Goal: Check status: Check status

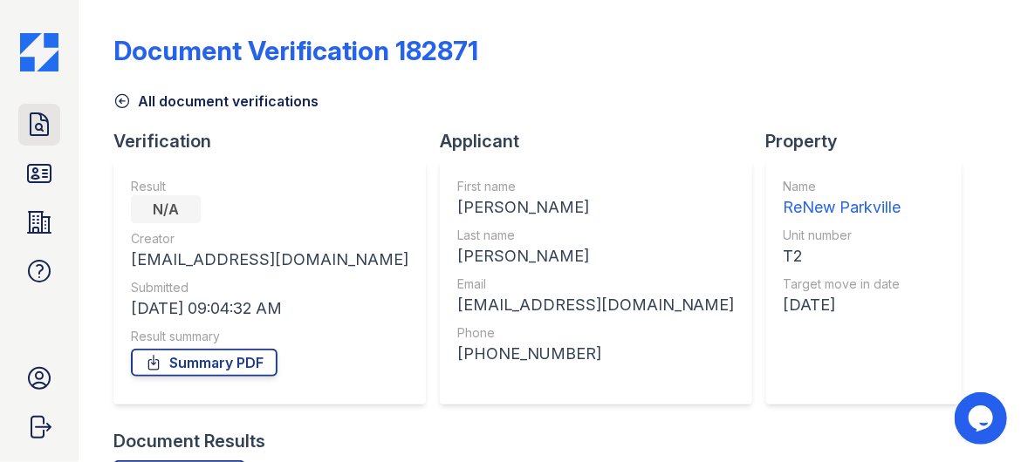
click at [35, 123] on icon at bounding box center [39, 125] width 28 height 28
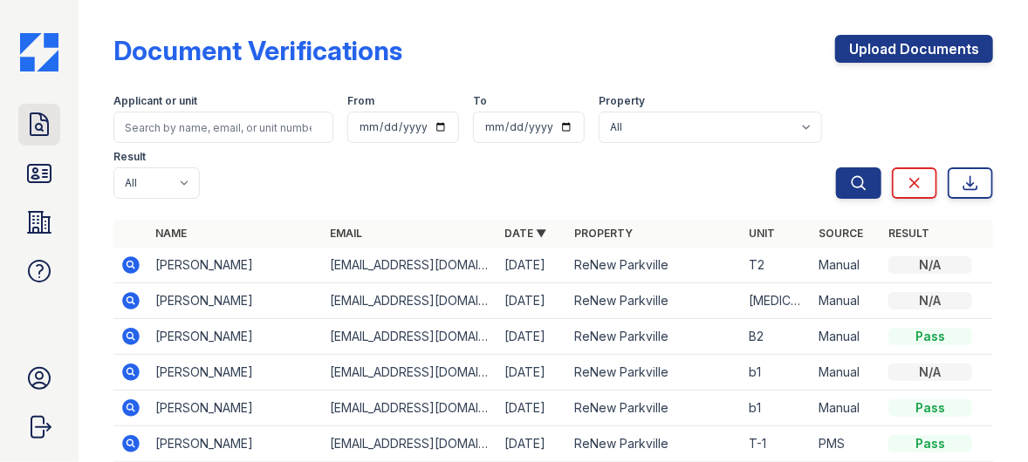
click at [37, 126] on icon at bounding box center [39, 125] width 28 height 28
click at [45, 170] on icon at bounding box center [39, 173] width 23 height 17
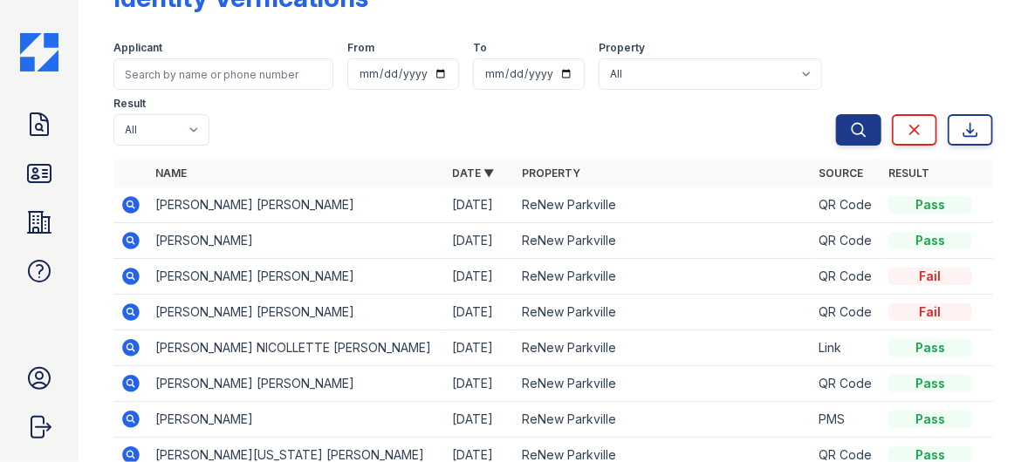
scroll to position [87, 0]
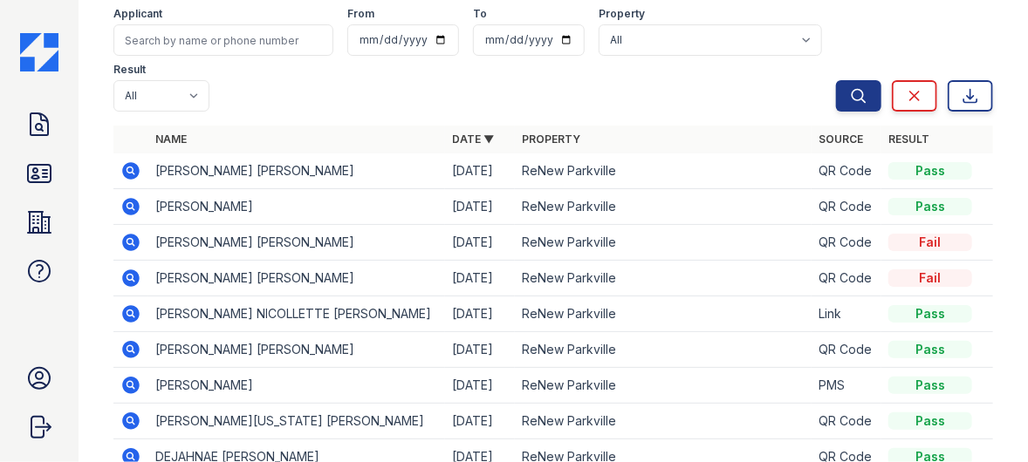
click at [130, 240] on icon at bounding box center [129, 241] width 4 height 4
